Goal: Task Accomplishment & Management: Manage account settings

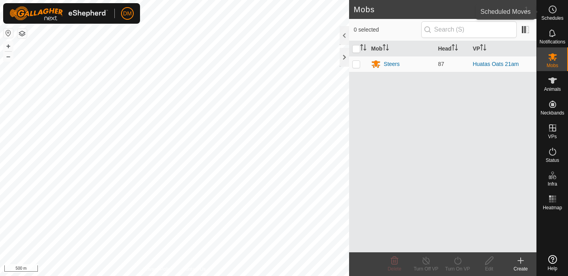
click at [559, 8] on es-schedule-vp-svg-icon at bounding box center [553, 9] width 14 height 13
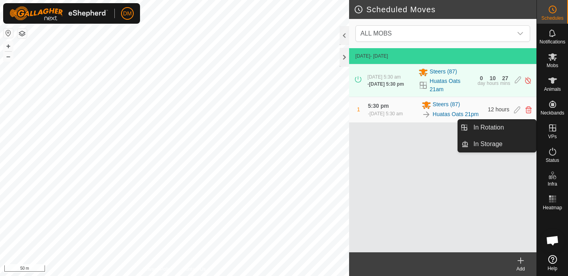
click at [550, 129] on icon at bounding box center [552, 127] width 9 height 9
click at [493, 129] on link "In Rotation" at bounding box center [502, 128] width 67 height 16
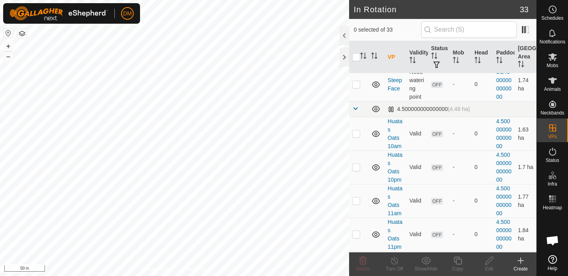
scroll to position [124, 0]
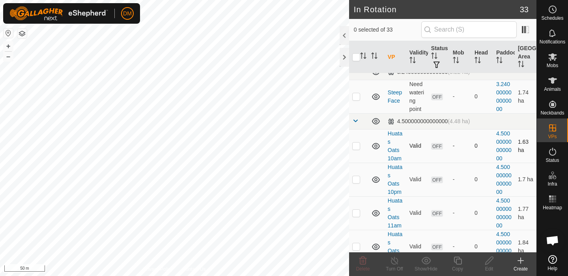
click at [357, 144] on p-checkbox at bounding box center [356, 145] width 8 height 6
checkbox input "true"
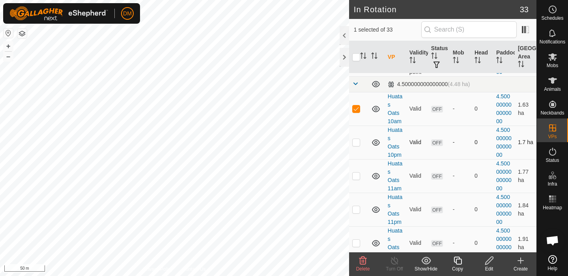
scroll to position [164, 0]
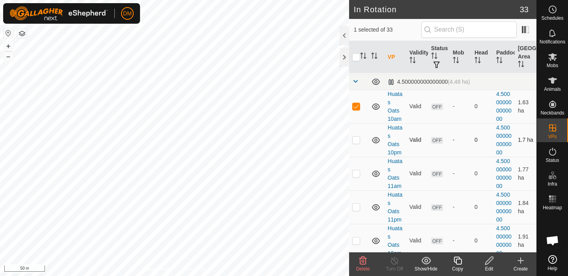
click at [357, 144] on td at bounding box center [358, 140] width 19 height 34
checkbox input "true"
drag, startPoint x: 354, startPoint y: 174, endPoint x: 357, endPoint y: 180, distance: 6.5
click at [354, 174] on p-checkbox at bounding box center [356, 173] width 8 height 6
checkbox input "true"
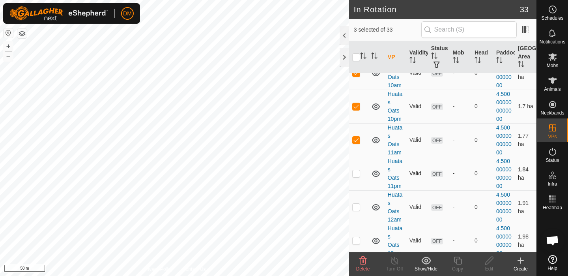
scroll to position [199, 0]
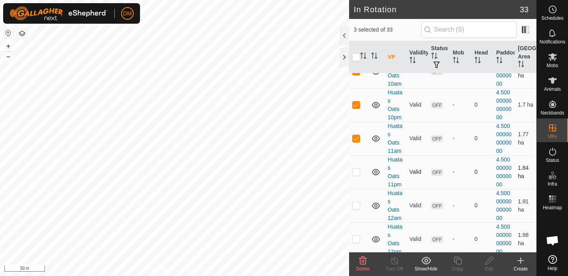
click at [357, 170] on p-checkbox at bounding box center [356, 171] width 8 height 6
checkbox input "true"
click at [357, 205] on p-checkbox at bounding box center [356, 205] width 8 height 6
checkbox input "true"
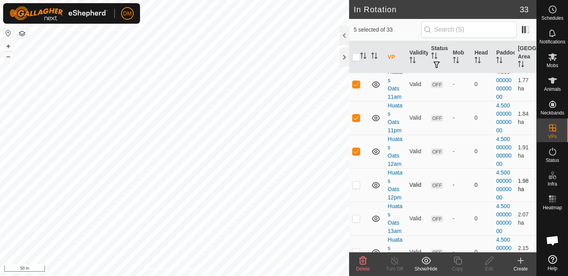
scroll to position [255, 0]
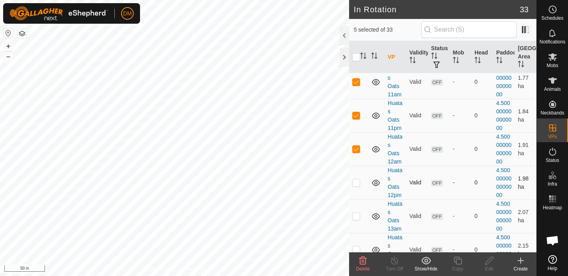
click at [356, 182] on p-checkbox at bounding box center [356, 182] width 8 height 6
checkbox input "true"
drag, startPoint x: 356, startPoint y: 217, endPoint x: 357, endPoint y: 226, distance: 9.2
click at [356, 217] on p-checkbox at bounding box center [356, 216] width 8 height 6
checkbox input "true"
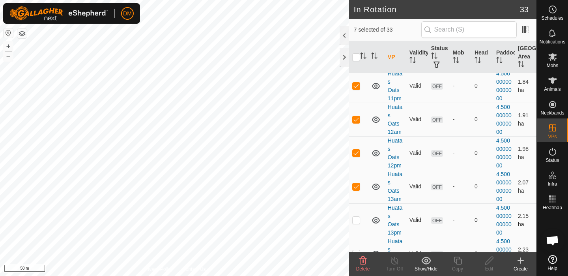
scroll to position [311, 0]
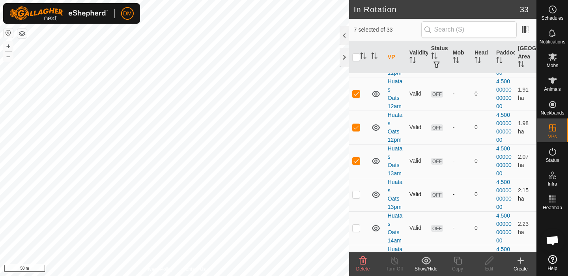
click at [357, 193] on p-checkbox at bounding box center [356, 194] width 8 height 6
checkbox input "true"
click at [357, 230] on p-checkbox at bounding box center [356, 228] width 8 height 6
checkbox input "true"
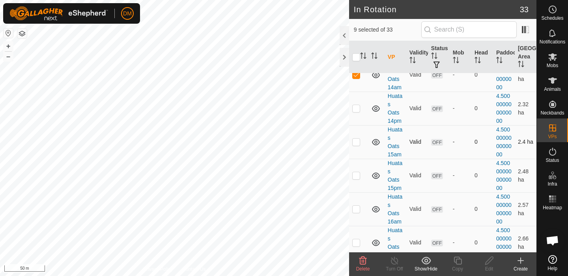
scroll to position [463, 0]
click at [357, 110] on p-checkbox at bounding box center [356, 108] width 8 height 6
checkbox input "true"
click at [357, 144] on p-checkbox at bounding box center [356, 142] width 8 height 6
checkbox input "true"
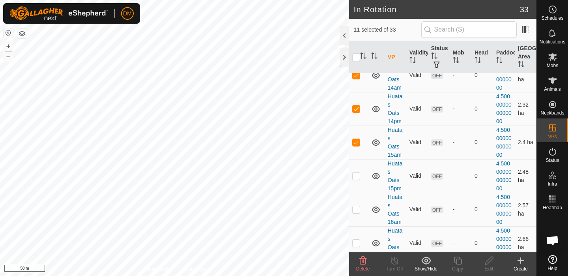
click at [357, 172] on td at bounding box center [358, 176] width 19 height 34
checkbox input "true"
click at [357, 210] on p-checkbox at bounding box center [356, 209] width 8 height 6
checkbox input "true"
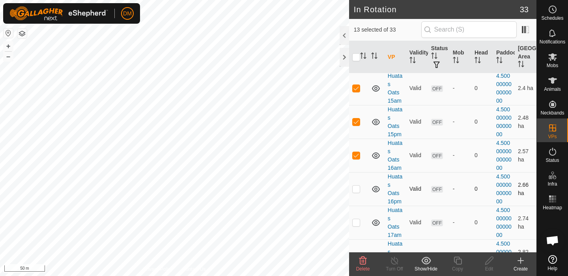
scroll to position [533, 0]
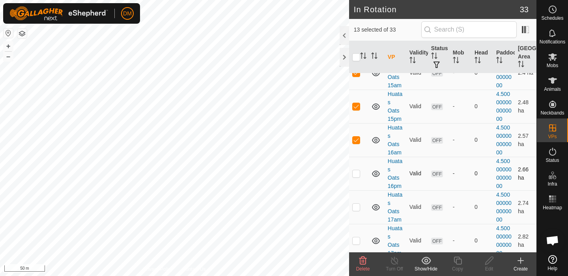
click at [356, 173] on p-checkbox at bounding box center [356, 173] width 8 height 6
checkbox input "true"
drag, startPoint x: 358, startPoint y: 207, endPoint x: 358, endPoint y: 214, distance: 6.7
click at [359, 208] on p-checkbox at bounding box center [356, 207] width 8 height 6
checkbox input "true"
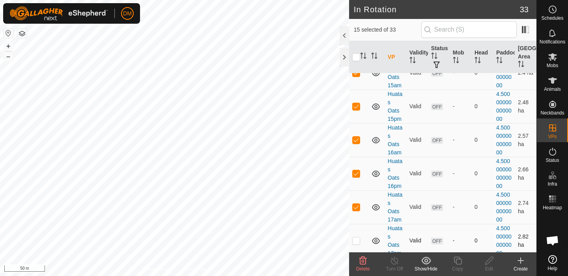
click at [357, 239] on p-checkbox at bounding box center [356, 240] width 8 height 6
checkbox input "true"
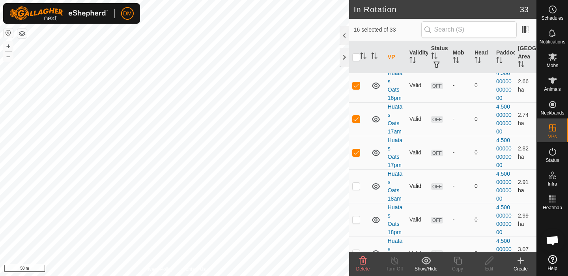
click at [357, 186] on p-checkbox at bounding box center [356, 186] width 8 height 6
checkbox input "true"
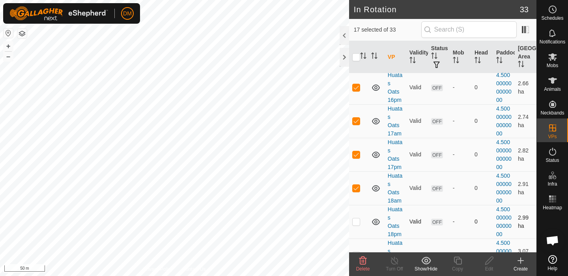
drag, startPoint x: 357, startPoint y: 225, endPoint x: 364, endPoint y: 222, distance: 7.6
click at [357, 225] on p-checkbox at bounding box center [356, 221] width 8 height 6
checkbox input "true"
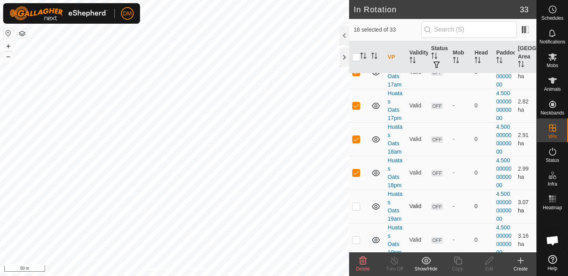
click at [357, 204] on p-checkbox at bounding box center [356, 206] width 8 height 6
checkbox input "true"
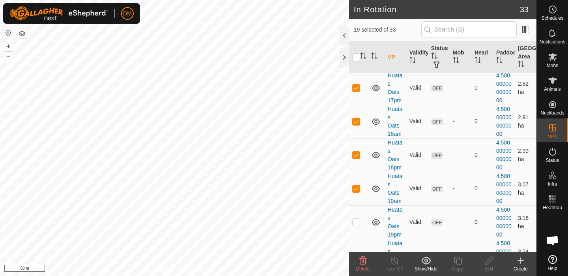
scroll to position [692, 0]
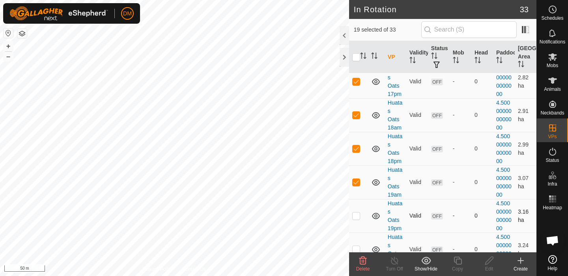
click at [356, 217] on p-checkbox at bounding box center [356, 215] width 8 height 6
checkbox input "true"
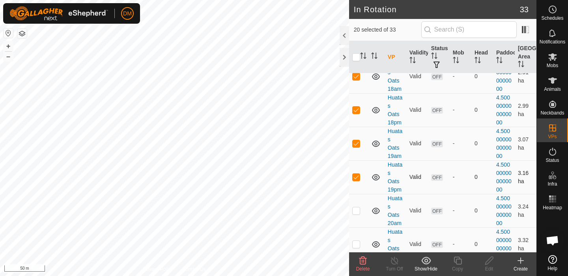
scroll to position [732, 0]
click at [358, 217] on td at bounding box center [358, 210] width 19 height 34
checkbox input "true"
click at [358, 214] on td at bounding box center [358, 210] width 19 height 34
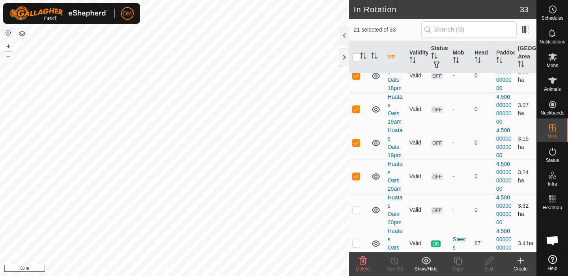
checkbox input "true"
click at [363, 261] on icon at bounding box center [362, 260] width 9 height 9
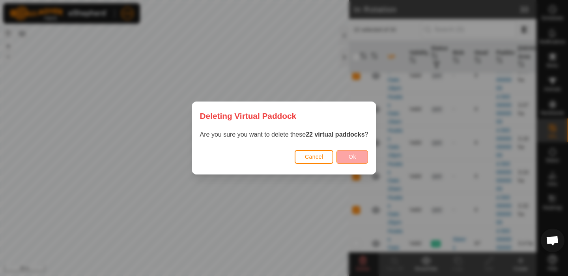
click at [347, 160] on button "Ok" at bounding box center [353, 157] width 32 height 14
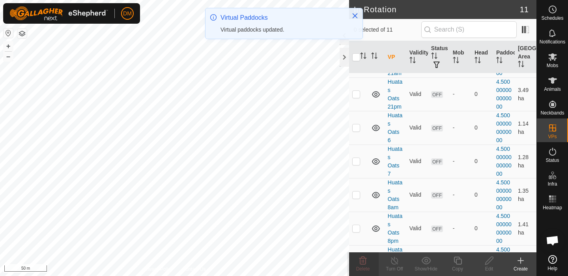
scroll to position [211, 0]
click at [354, 126] on p-checkbox at bounding box center [356, 126] width 8 height 6
checkbox input "true"
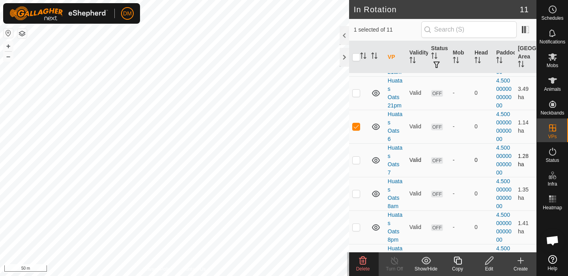
click at [356, 161] on p-checkbox at bounding box center [356, 160] width 8 height 6
checkbox input "true"
click at [354, 196] on p-checkbox at bounding box center [356, 193] width 8 height 6
checkbox input "true"
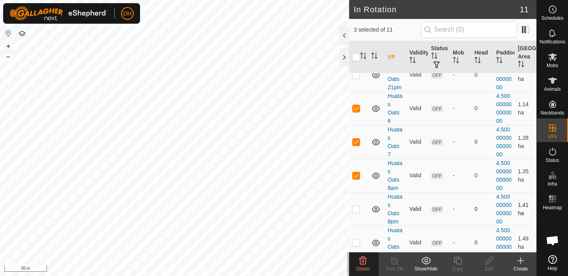
click at [355, 210] on p-checkbox at bounding box center [356, 209] width 8 height 6
checkbox input "true"
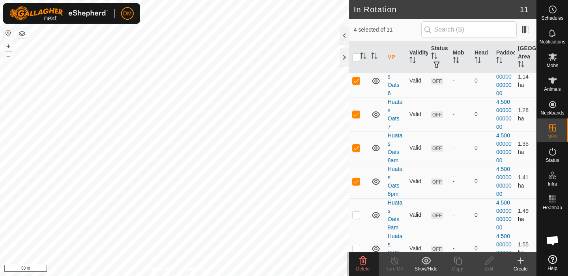
scroll to position [262, 0]
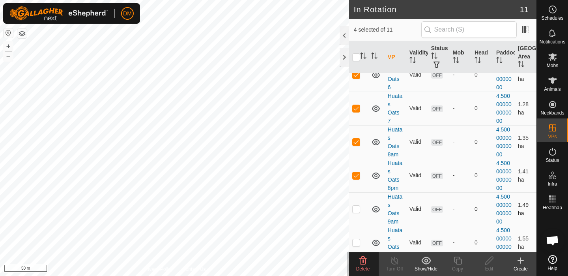
click at [356, 209] on p-checkbox at bounding box center [356, 209] width 8 height 6
checkbox input "true"
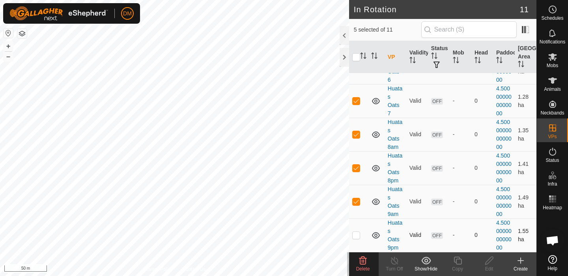
scroll to position [270, 0]
click at [355, 236] on p-checkbox at bounding box center [356, 235] width 8 height 6
checkbox input "true"
click at [363, 259] on icon at bounding box center [362, 260] width 9 height 9
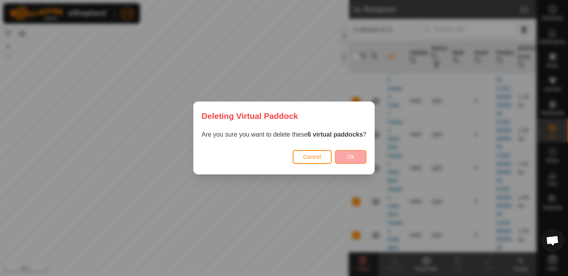
click at [351, 161] on button "Ok" at bounding box center [351, 157] width 32 height 14
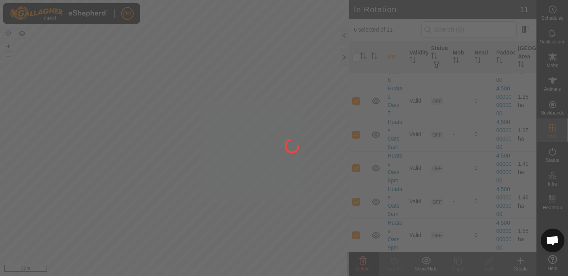
checkbox input "false"
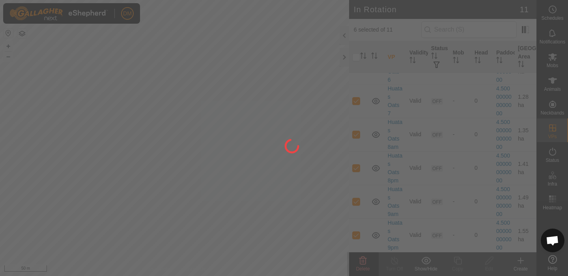
checkbox input "false"
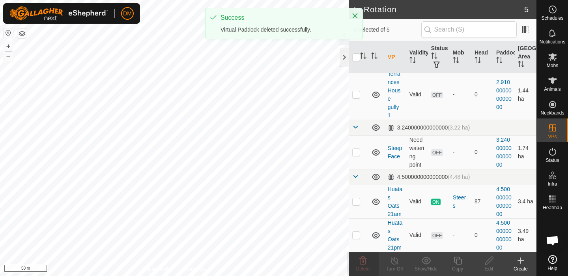
scroll to position [69, 0]
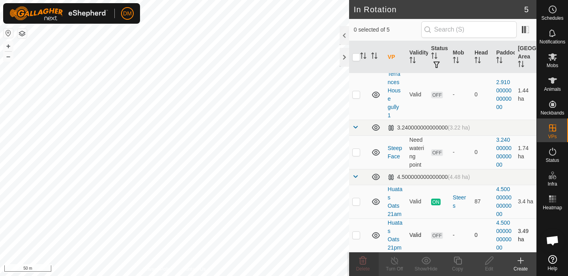
checkbox input "true"
click at [458, 260] on icon at bounding box center [458, 260] width 10 height 9
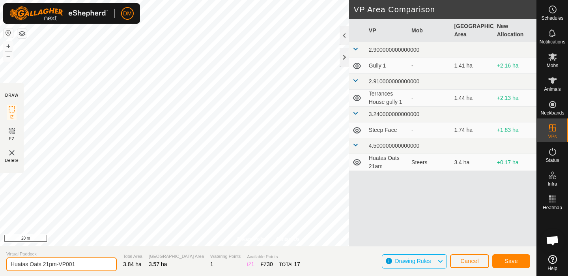
drag, startPoint x: 47, startPoint y: 264, endPoint x: 100, endPoint y: 262, distance: 53.3
click at [100, 262] on section "Virtual Paddock Huatas Oats 21pm-VP001 Total Area 3.84 ha Grazing Area 3.57 ha …" at bounding box center [268, 261] width 537 height 30
type input "Huatas Oats 22am"
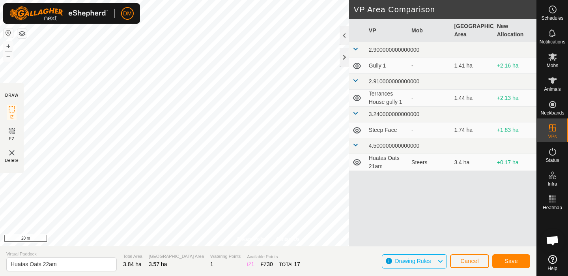
click at [503, 260] on button "Save" at bounding box center [511, 261] width 38 height 14
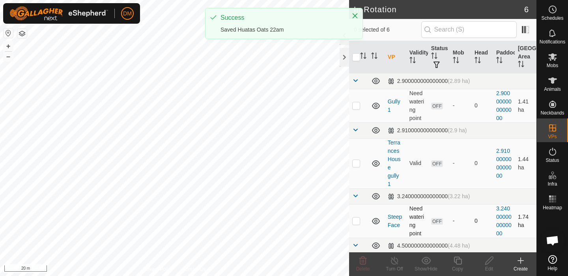
checkbox input "true"
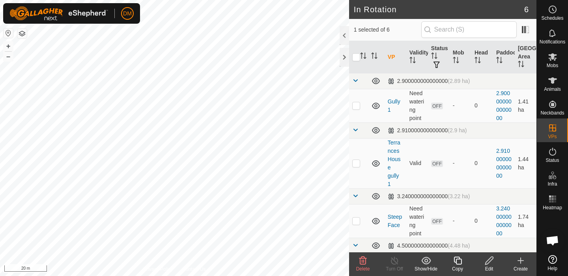
click at [460, 261] on icon at bounding box center [458, 260] width 10 height 9
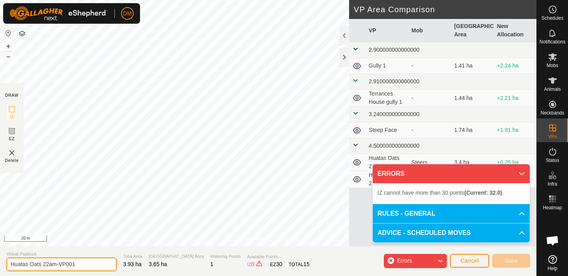
drag, startPoint x: 49, startPoint y: 264, endPoint x: 97, endPoint y: 262, distance: 48.6
click at [97, 262] on section "Virtual Paddock Huatas Oats 22am-VP001 Total Area 3.93 ha Grazing Area 3.65 ha …" at bounding box center [268, 261] width 537 height 30
type input "Huatas Oats 22pm"
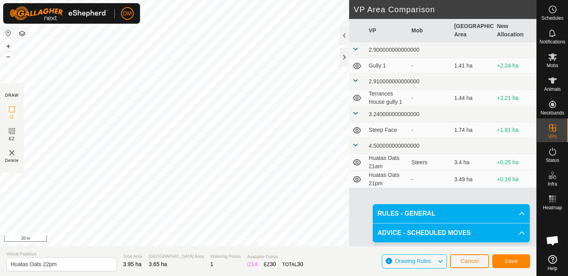
click at [505, 260] on span "Save" at bounding box center [511, 261] width 13 height 6
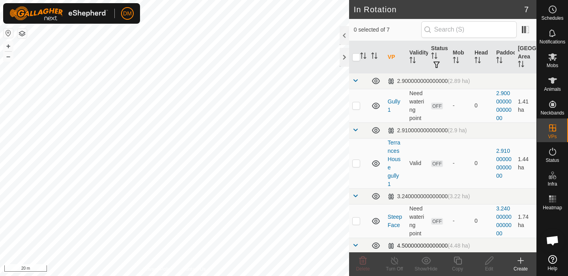
checkbox input "true"
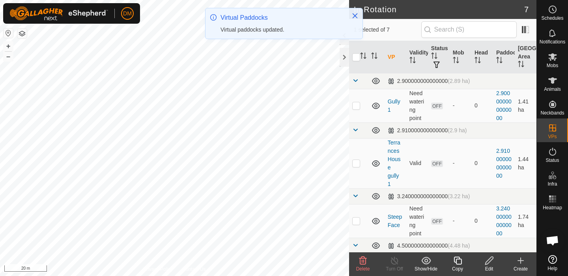
click at [453, 258] on icon at bounding box center [458, 260] width 10 height 9
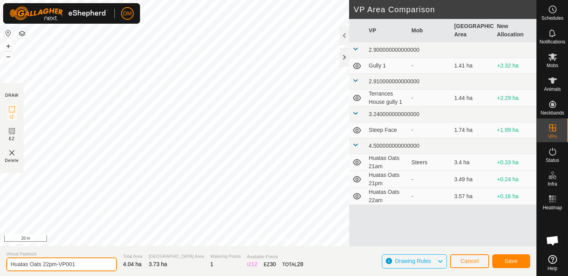
drag, startPoint x: 46, startPoint y: 264, endPoint x: 135, endPoint y: 264, distance: 88.8
click at [135, 264] on section "Virtual Paddock Huatas Oats 22pm-VP001 Total Area 4.04 ha Grazing Area 3.73 ha …" at bounding box center [268, 261] width 537 height 30
type input "Huatas Oats 23am"
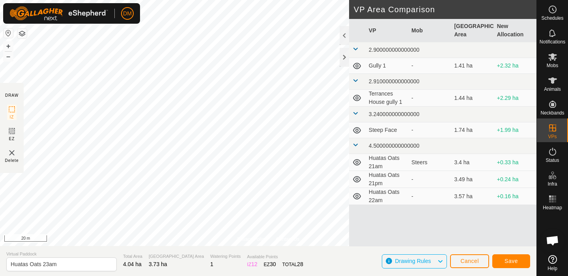
click at [518, 262] on span "Save" at bounding box center [511, 261] width 13 height 6
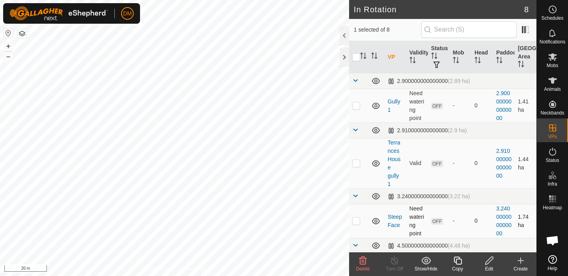
checkbox input "true"
click at [460, 263] on icon at bounding box center [458, 260] width 10 height 9
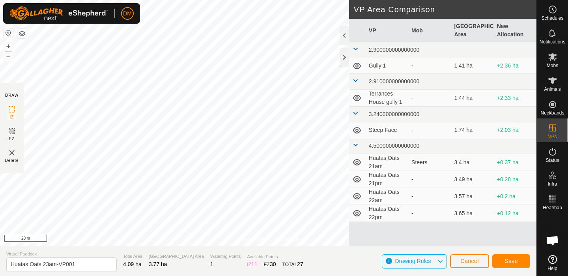
click at [333, 253] on div "Privacy Policy Contact Us Status: OFF Type: Inclusion Zone + – ⇧ i 20 m DRAW IZ…" at bounding box center [268, 138] width 537 height 276
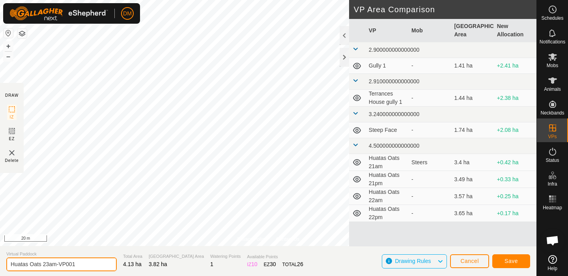
drag, startPoint x: 51, startPoint y: 264, endPoint x: 112, endPoint y: 261, distance: 60.4
click at [112, 261] on section "Virtual Paddock Huatas Oats 23am-VP001 Total Area 4.13 ha Grazing Area 3.82 ha …" at bounding box center [268, 261] width 537 height 30
type input "Huatas Oats 23pm"
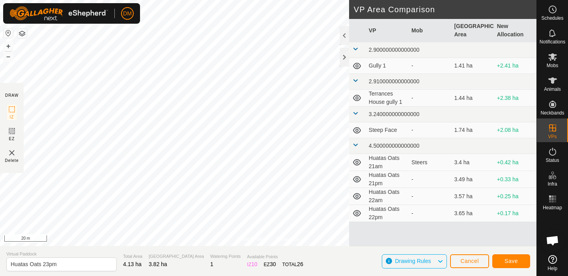
click at [508, 259] on span "Save" at bounding box center [511, 261] width 13 height 6
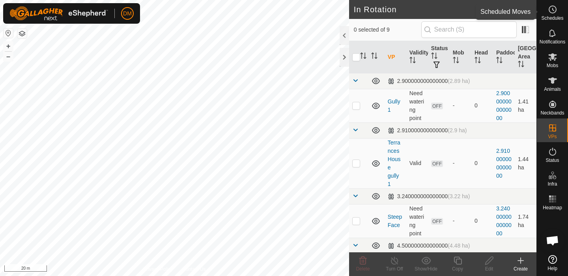
click at [552, 8] on icon at bounding box center [552, 9] width 9 height 9
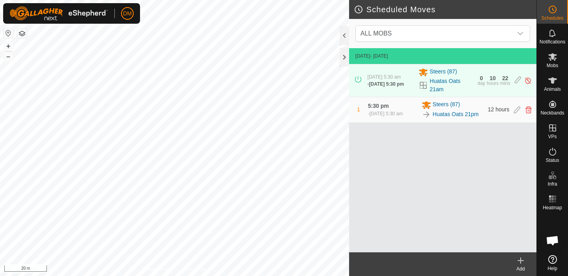
click at [520, 260] on icon at bounding box center [521, 260] width 6 height 0
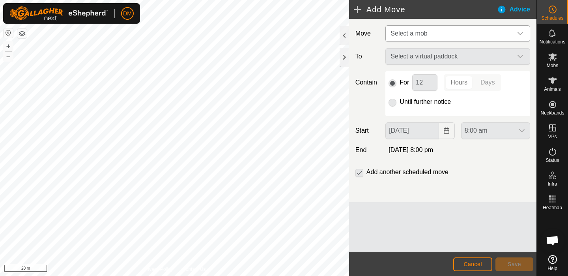
click at [427, 36] on span "Select a mob" at bounding box center [409, 33] width 37 height 7
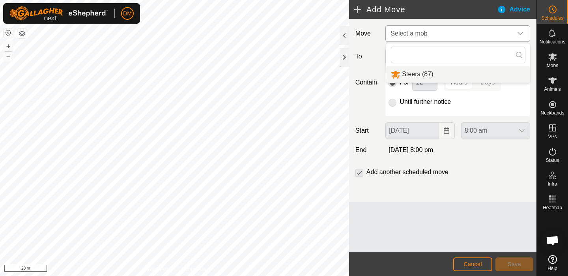
click at [415, 74] on li "Steers (87)" at bounding box center [458, 74] width 144 height 16
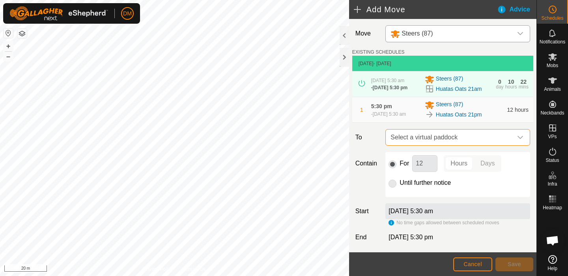
click at [473, 142] on span "Select a virtual paddock" at bounding box center [449, 137] width 125 height 16
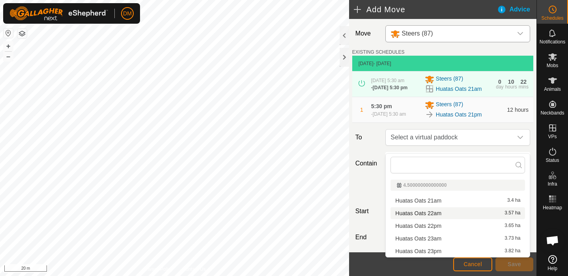
click at [440, 212] on li "Huatas Oats 22am 3.57 ha" at bounding box center [458, 213] width 135 height 12
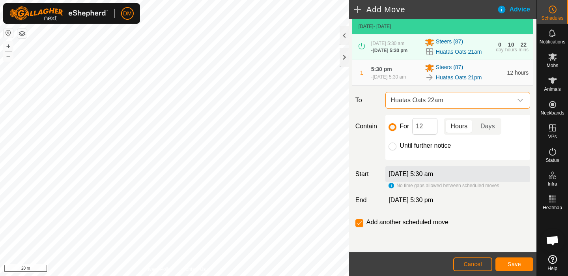
scroll to position [44, 0]
click at [515, 263] on span "Save" at bounding box center [514, 264] width 13 height 6
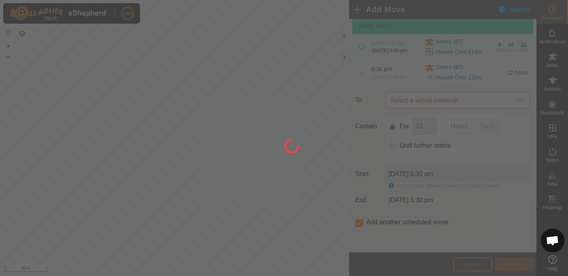
scroll to position [43, 0]
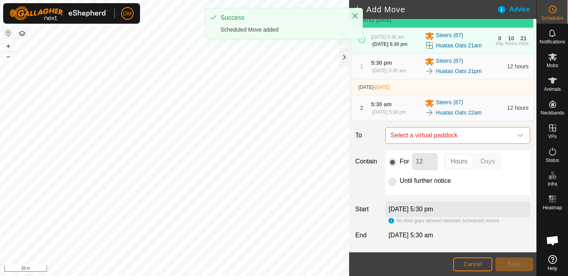
click at [458, 143] on span "Select a virtual paddock" at bounding box center [449, 135] width 125 height 16
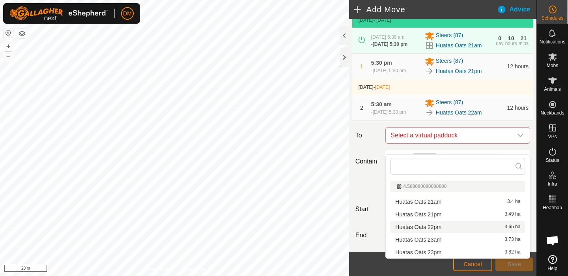
click at [439, 225] on li "Huatas Oats 22pm 3.65 ha" at bounding box center [458, 227] width 135 height 12
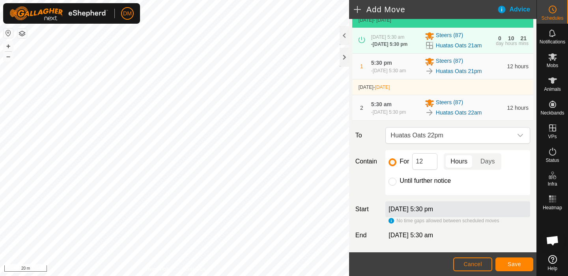
click at [513, 267] on span "Save" at bounding box center [514, 264] width 13 height 6
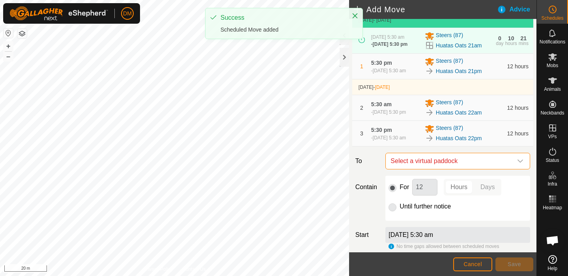
click at [449, 169] on span "Select a virtual paddock" at bounding box center [449, 161] width 125 height 16
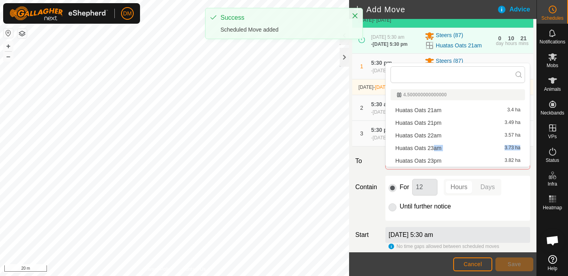
click at [434, 148] on li "Huatas Oats 23am 3.73 ha" at bounding box center [458, 148] width 135 height 12
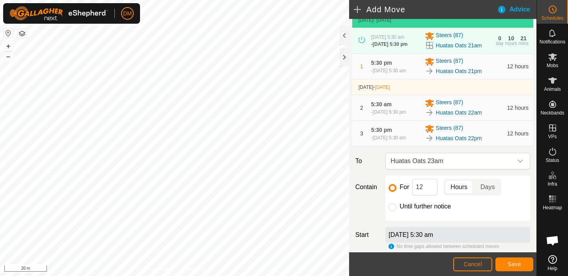
click at [512, 263] on span "Save" at bounding box center [514, 264] width 13 height 6
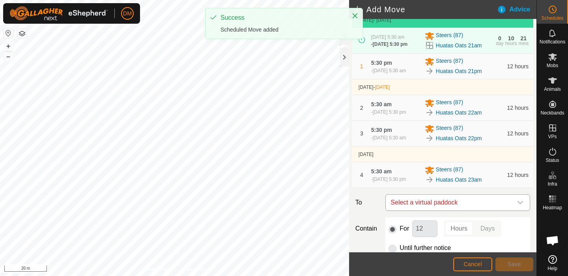
click at [463, 210] on span "Select a virtual paddock" at bounding box center [449, 203] width 125 height 16
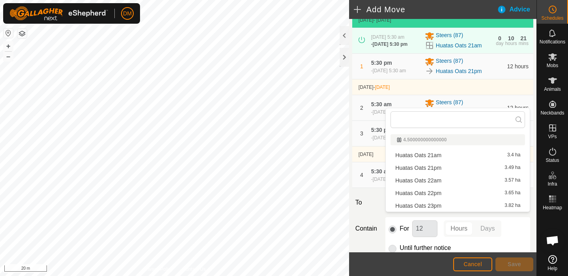
click at [444, 207] on li "Huatas Oats 23pm 3.82 ha" at bounding box center [458, 206] width 135 height 12
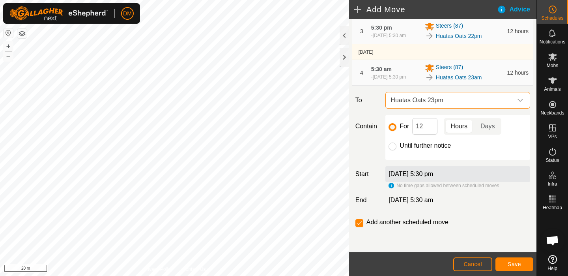
scroll to position [163, 0]
click at [361, 224] on input "checkbox" at bounding box center [360, 223] width 8 height 8
checkbox input "false"
click at [518, 262] on span "Save" at bounding box center [514, 264] width 13 height 6
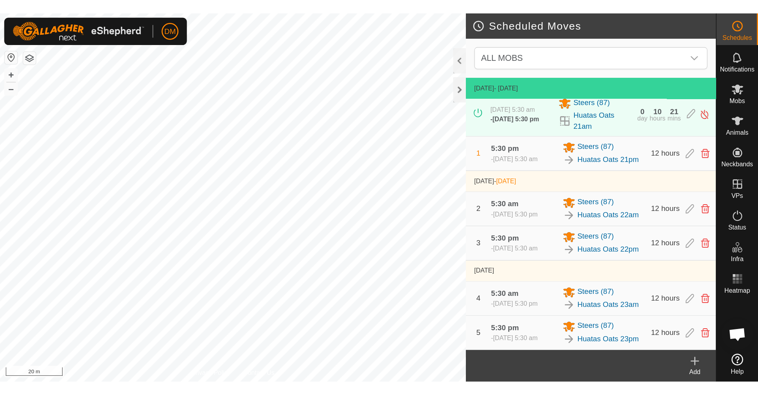
scroll to position [25, 0]
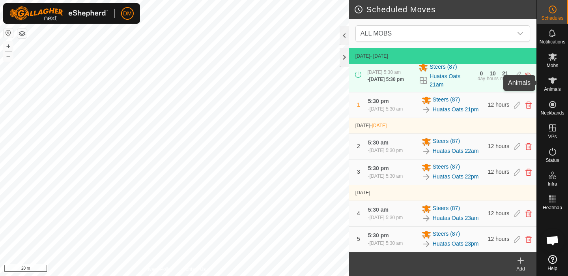
click at [562, 84] on div "Animals" at bounding box center [552, 83] width 31 height 24
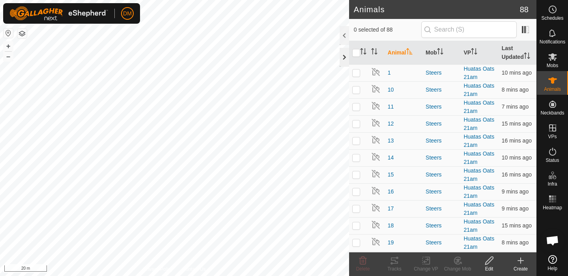
click at [342, 54] on div at bounding box center [344, 57] width 9 height 19
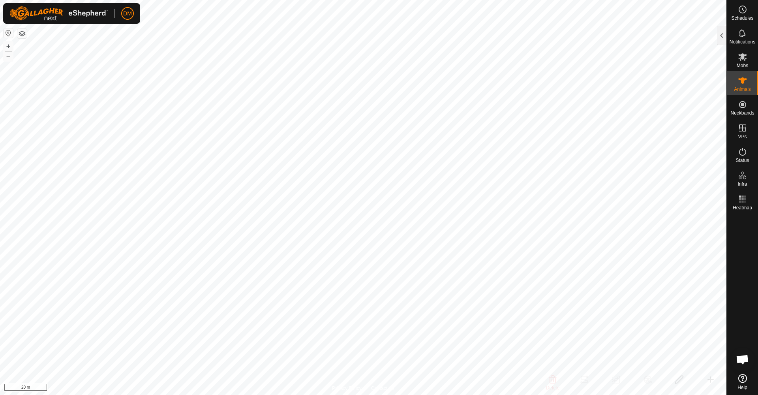
click at [84, 12] on img at bounding box center [58, 13] width 99 height 14
click at [128, 13] on span "DM" at bounding box center [127, 13] width 9 height 8
click at [150, 44] on link "Settings" at bounding box center [164, 46] width 78 height 13
click at [149, 48] on link "Settings" at bounding box center [164, 46] width 78 height 13
